Goal: Task Accomplishment & Management: Use online tool/utility

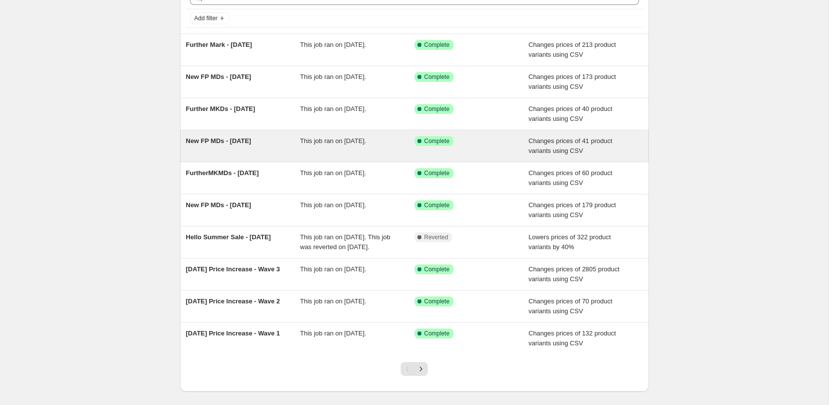
scroll to position [57, 0]
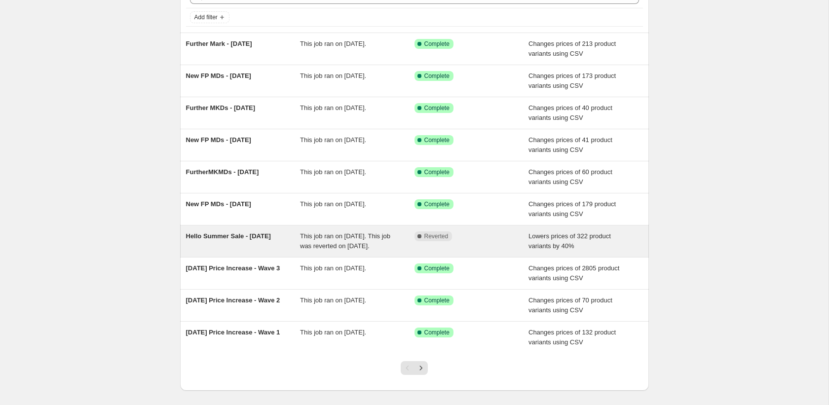
drag, startPoint x: 221, startPoint y: 252, endPoint x: 182, endPoint y: 237, distance: 42.0
click at [182, 237] on div "Hello Summer Sale - [DATE] This job ran on [DATE]. This job was reverted on [DA…" at bounding box center [414, 242] width 469 height 32
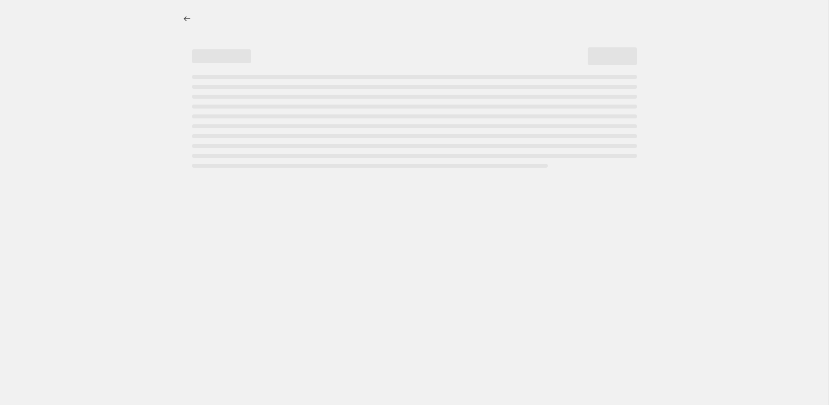
select select "percentage"
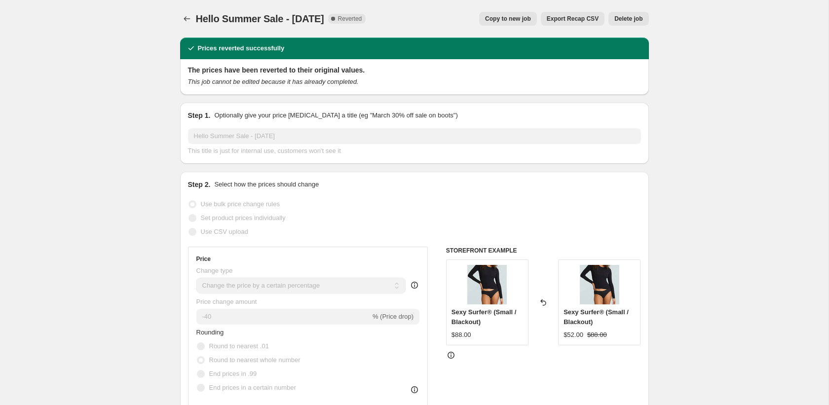
click at [227, 26] on div "Hello Summer Sale - [DATE]. This page is ready Hello Summer Sale - [DATE] Compl…" at bounding box center [414, 19] width 469 height 38
copy span "Hello Summer Sale - [DATE]"
click at [184, 20] on icon "Price change jobs" at bounding box center [187, 19] width 10 height 10
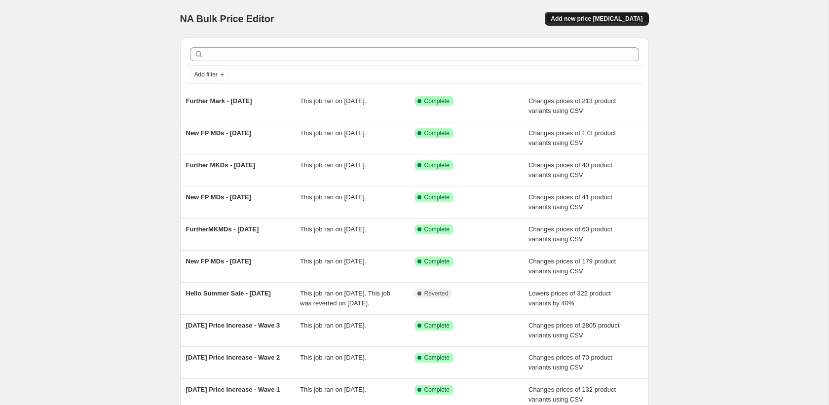
click at [600, 19] on span "Add new price [MEDICAL_DATA]" at bounding box center [597, 19] width 92 height 8
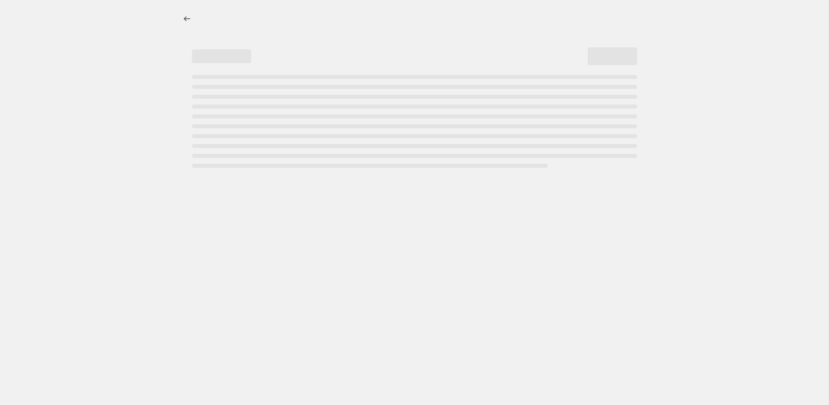
select select "percentage"
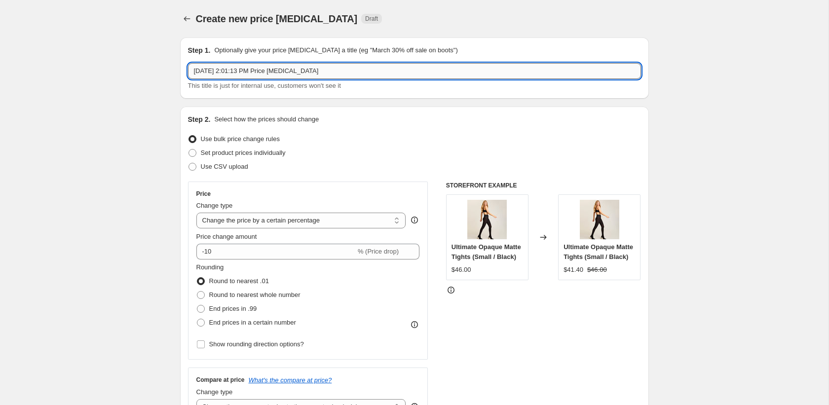
click at [397, 63] on input "[DATE] 2:01:13 PM Price [MEDICAL_DATA]" at bounding box center [414, 71] width 453 height 16
paste input "Hello Summer Sale - [DATE]"
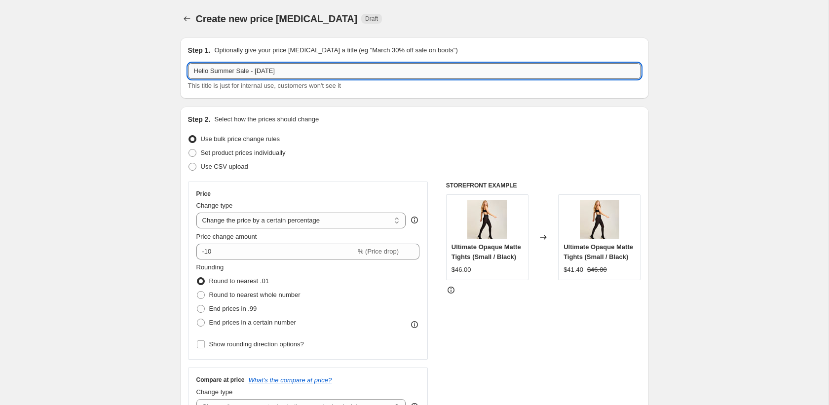
click at [205, 71] on input "Hello Summer Sale - [DATE]" at bounding box center [414, 71] width 453 height 16
click at [224, 74] on input "EOS Summer Sale - [DATE]" at bounding box center [414, 71] width 453 height 16
click at [241, 72] on input "EOS Sale - [DATE]" at bounding box center [414, 71] width 453 height 16
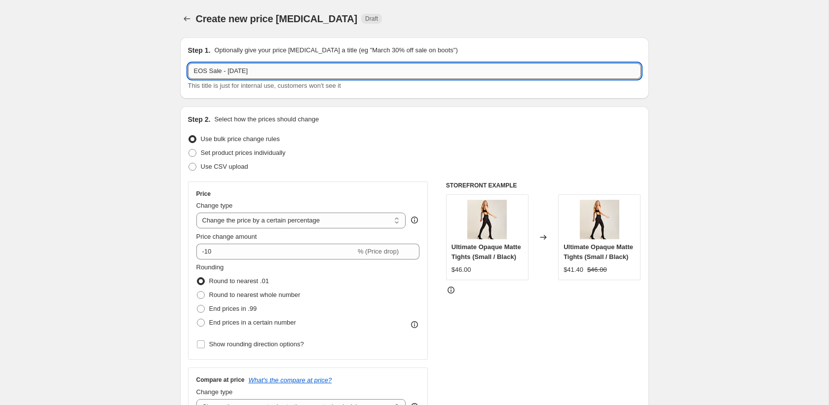
click at [241, 72] on input "EOS Sale - [DATE]" at bounding box center [414, 71] width 453 height 16
click at [234, 72] on input "EOS Sale - [DATE]" at bounding box center [414, 71] width 453 height 16
click at [256, 71] on input "EOS Sale - [DATE]" at bounding box center [414, 71] width 453 height 16
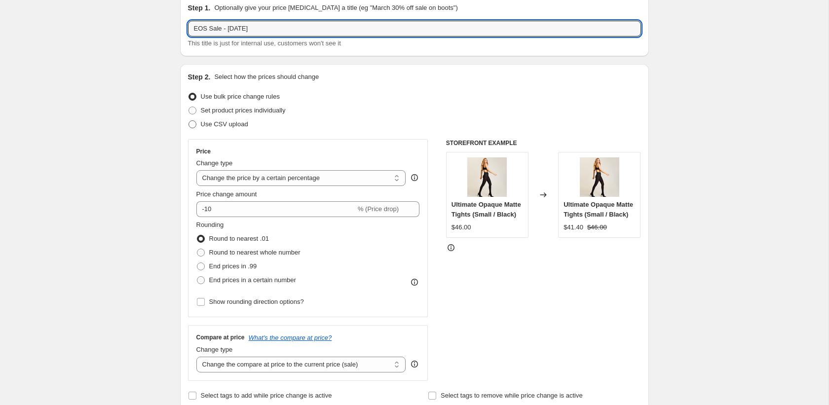
type input "EOS Sale - [DATE]"
click at [225, 123] on span "Use CSV upload" at bounding box center [224, 123] width 47 height 7
click at [189, 121] on input "Use CSV upload" at bounding box center [189, 120] width 0 height 0
radio input "true"
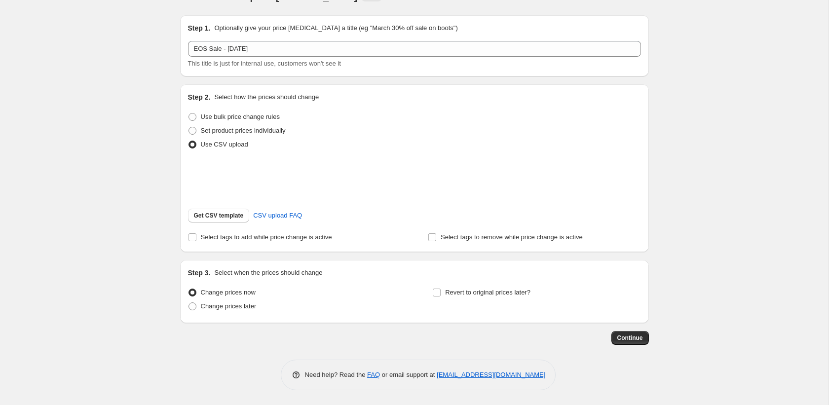
scroll to position [35, 0]
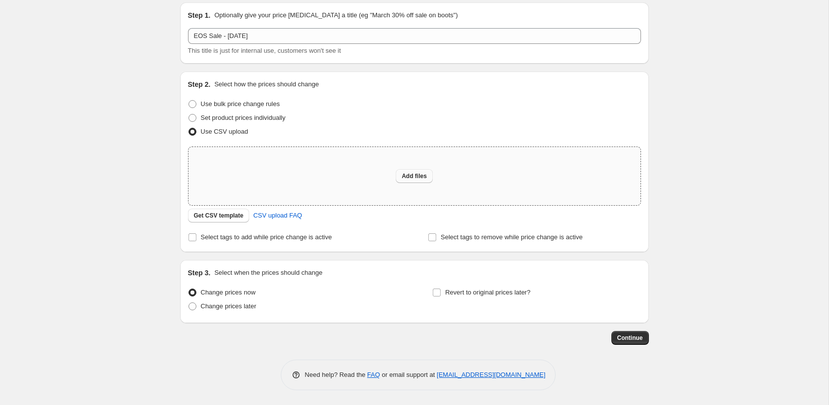
click at [417, 173] on span "Add files" at bounding box center [414, 176] width 25 height 8
type input "C:\fakepath\August EOS Sale Bulk Editor CSV - EOS Sale Style Pricing.csv"
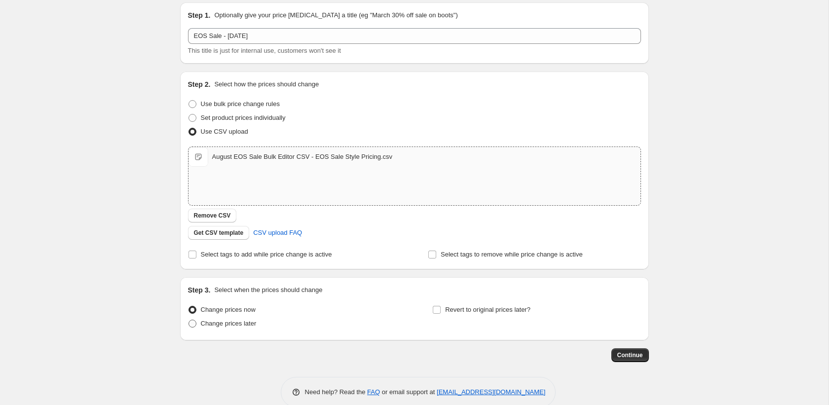
click at [233, 324] on span "Change prices later" at bounding box center [229, 323] width 56 height 7
click at [189, 320] on input "Change prices later" at bounding box center [189, 320] width 0 height 0
radio input "true"
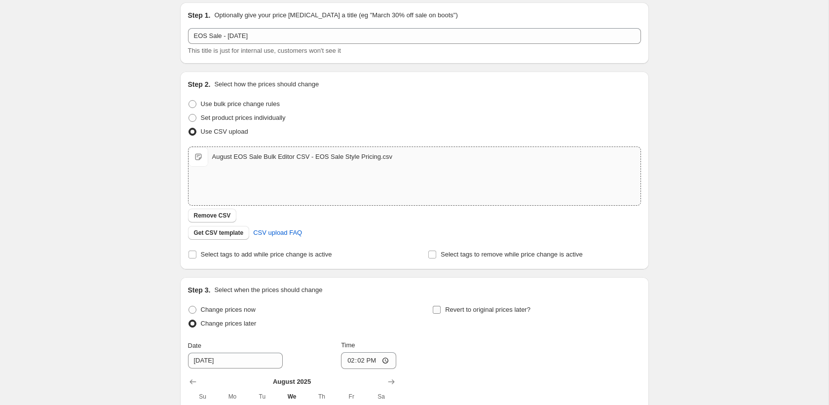
click at [455, 307] on span "Revert to original prices later?" at bounding box center [487, 309] width 85 height 7
click at [441, 307] on input "Revert to original prices later?" at bounding box center [437, 310] width 8 height 8
checkbox input "true"
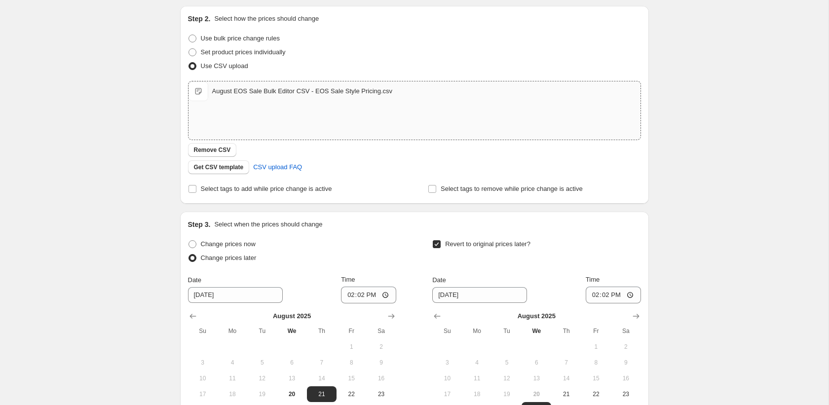
scroll to position [124, 0]
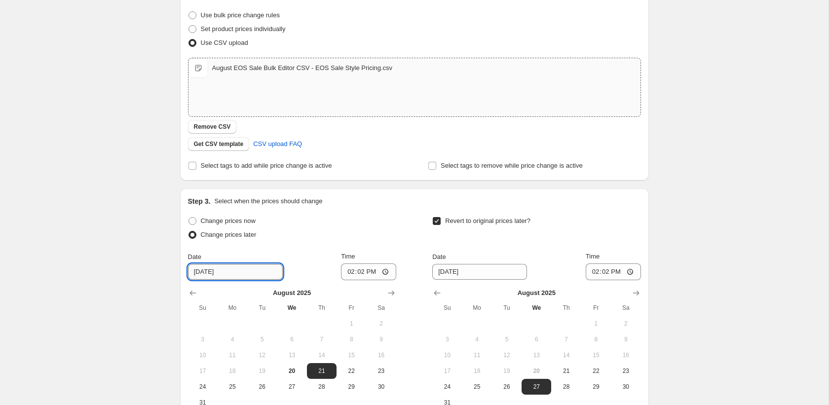
click at [202, 275] on input "[DATE]" at bounding box center [235, 272] width 95 height 16
click at [225, 271] on input "[DATE]" at bounding box center [235, 272] width 95 height 16
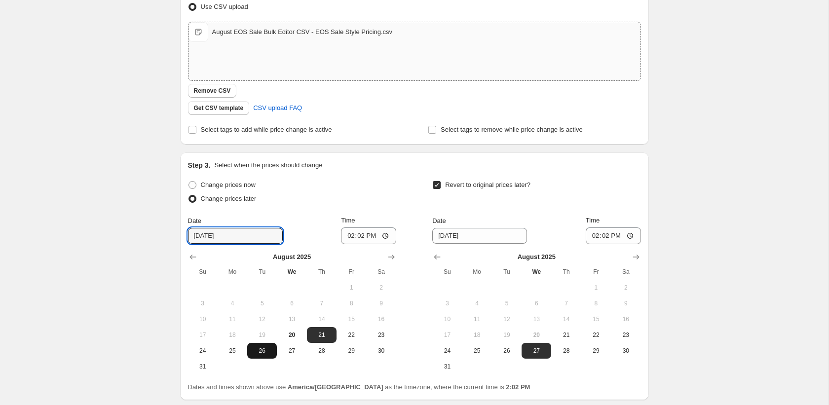
click at [258, 347] on span "26" at bounding box center [262, 351] width 22 height 8
type input "[DATE]"
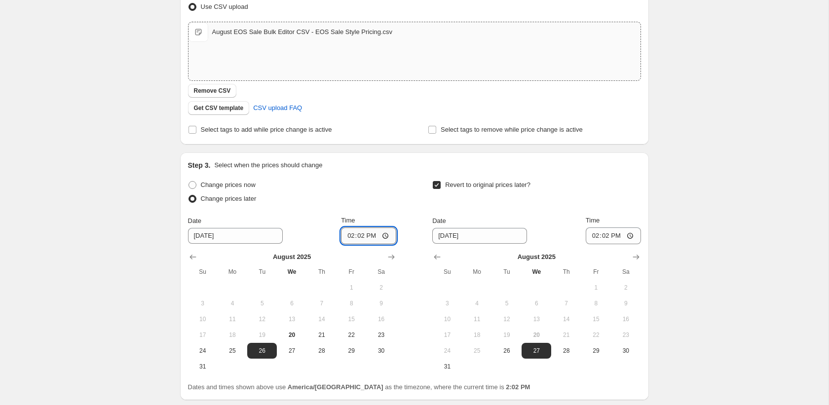
click at [355, 241] on input "14:02" at bounding box center [368, 235] width 55 height 17
type input "00:00"
click at [391, 213] on div "Change prices now Change prices later Date [DATE] Time 00:00 [DATE] Su Mo Tu We…" at bounding box center [292, 276] width 208 height 196
click at [440, 239] on input "[DATE]" at bounding box center [479, 236] width 95 height 16
click at [630, 253] on button "Show next month, September 2025" at bounding box center [636, 257] width 14 height 14
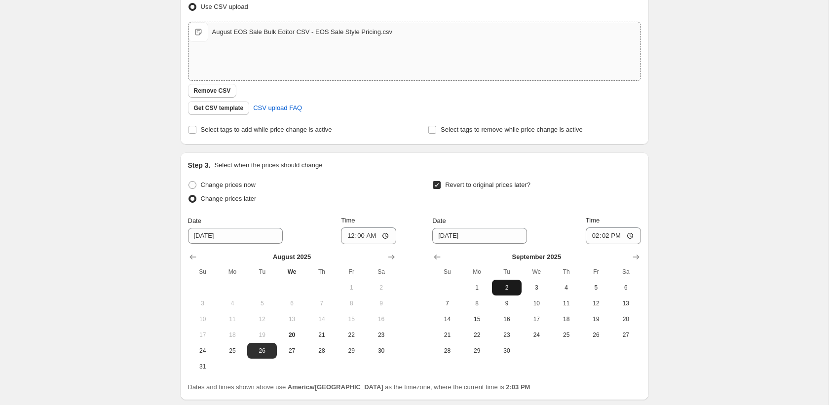
click at [505, 288] on span "2" at bounding box center [507, 288] width 22 height 8
type input "[DATE]"
click at [589, 239] on input "14:02" at bounding box center [613, 235] width 55 height 17
type input "03:00"
click at [622, 208] on div "Revert to original prices later? Date [DATE] Time 03:00 [DATE] Su Mo Tu We Th F…" at bounding box center [536, 268] width 208 height 181
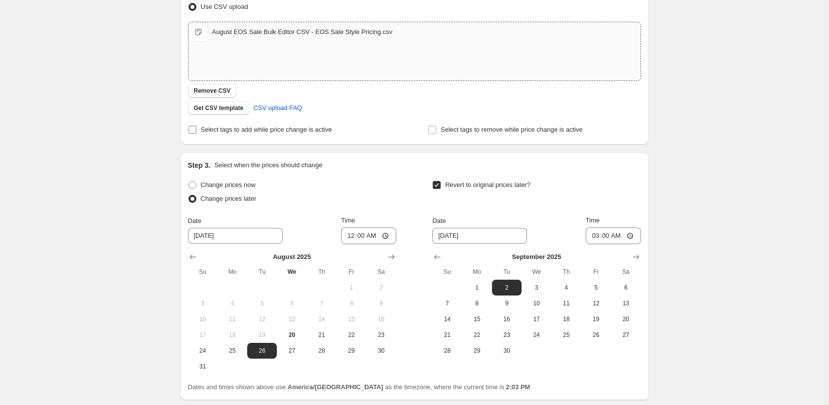
click at [257, 135] on label "Select tags to add while price change is active" at bounding box center [260, 130] width 144 height 14
click at [196, 134] on input "Select tags to add while price change is active" at bounding box center [193, 130] width 8 height 8
checkbox input "true"
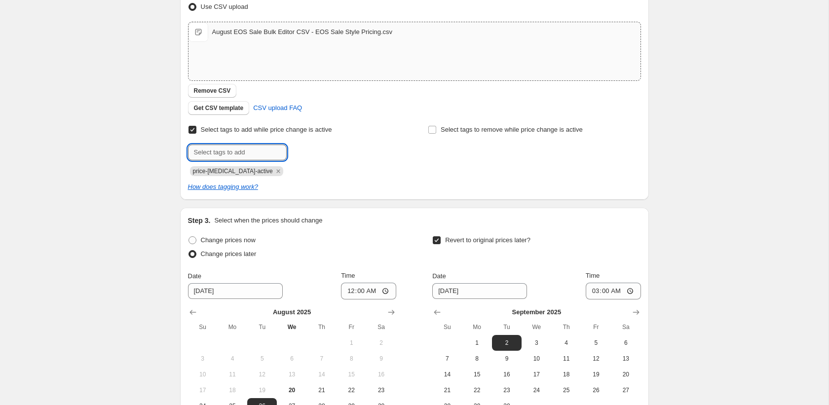
click at [240, 151] on input "text" at bounding box center [237, 153] width 99 height 16
type input "EOSsaleaug25"
click at [317, 150] on span "EOSsaleaug25" at bounding box center [328, 151] width 41 height 7
click at [276, 172] on icon "Remove price-change-job-active" at bounding box center [277, 170] width 3 height 3
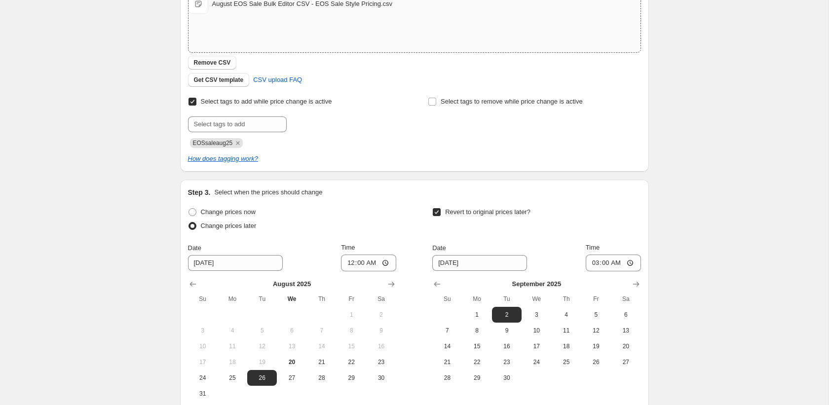
scroll to position [292, 0]
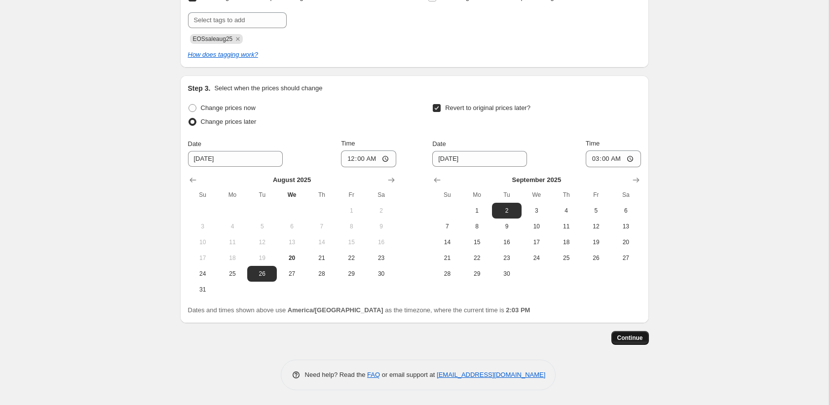
click at [628, 335] on span "Continue" at bounding box center [630, 338] width 26 height 8
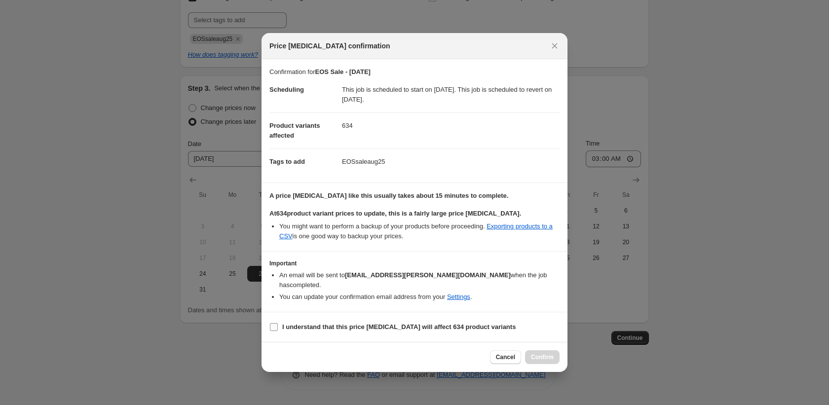
click at [336, 332] on span "I understand that this price [MEDICAL_DATA] will affect 634 product variants" at bounding box center [398, 327] width 233 height 10
click at [278, 331] on input "I understand that this price [MEDICAL_DATA] will affect 634 product variants" at bounding box center [274, 327] width 8 height 8
checkbox input "true"
click at [544, 361] on span "Confirm" at bounding box center [542, 357] width 23 height 8
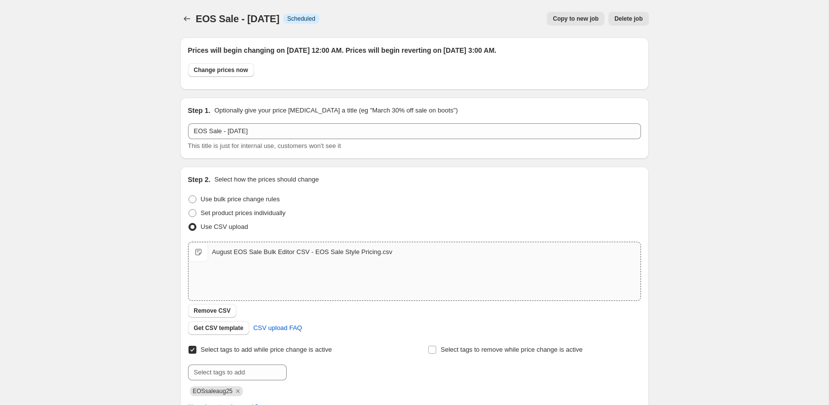
scroll to position [5, 0]
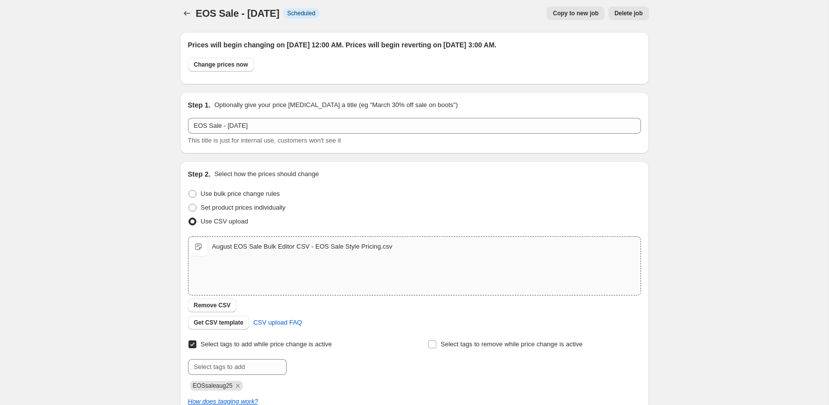
click at [325, 252] on div "August EOS Sale Bulk Editor CSV - EOS Sale Style Pricing.csv August EOS Sale Bu…" at bounding box center [415, 247] width 452 height 20
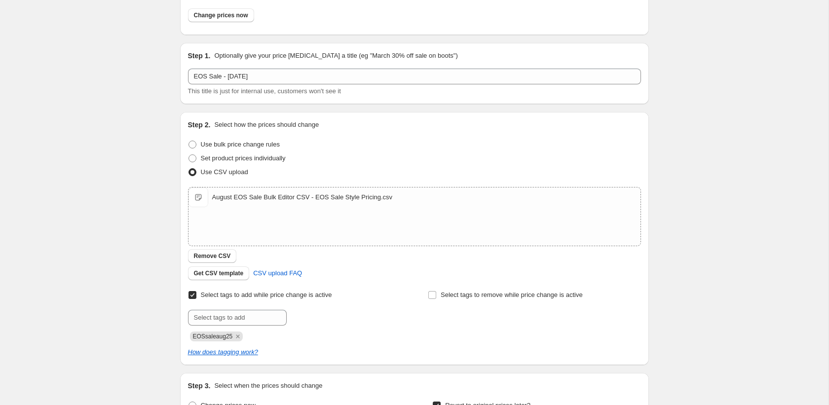
scroll to position [0, 0]
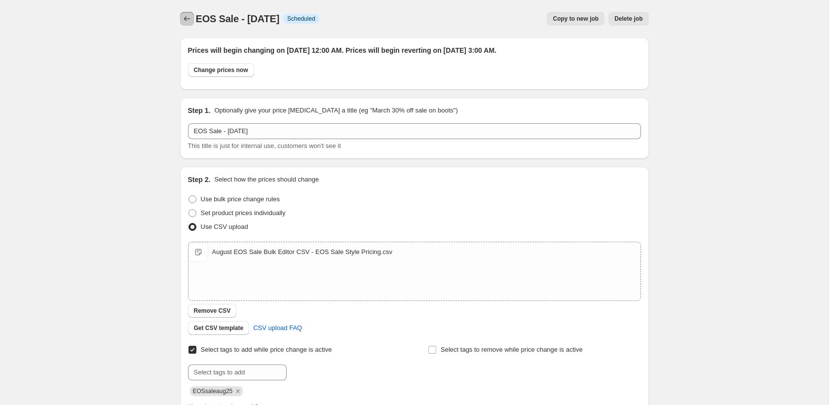
click at [188, 24] on button "Price change jobs" at bounding box center [187, 19] width 14 height 14
